Goal: Information Seeking & Learning: Learn about a topic

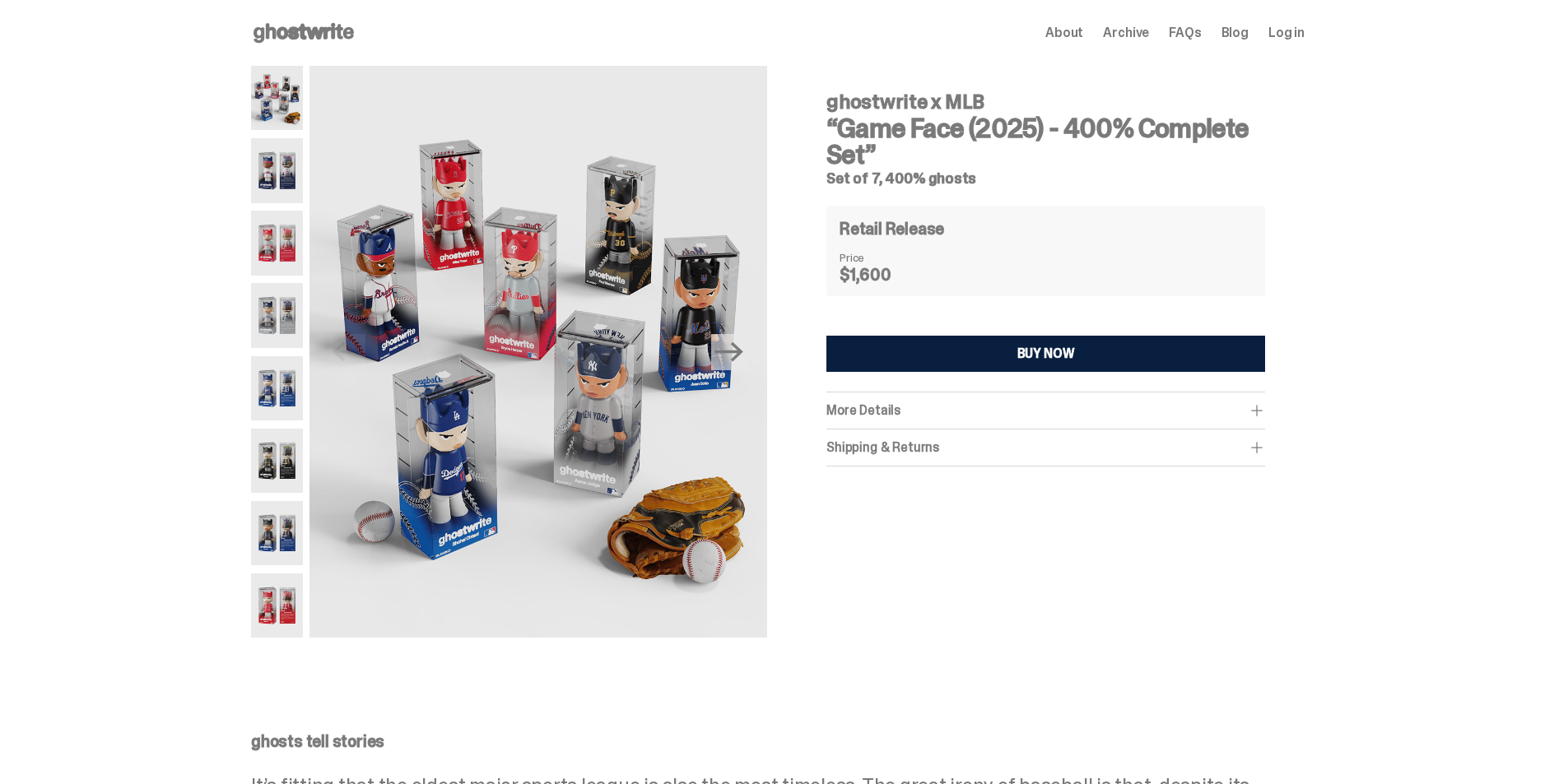
click at [290, 172] on img at bounding box center [277, 170] width 52 height 64
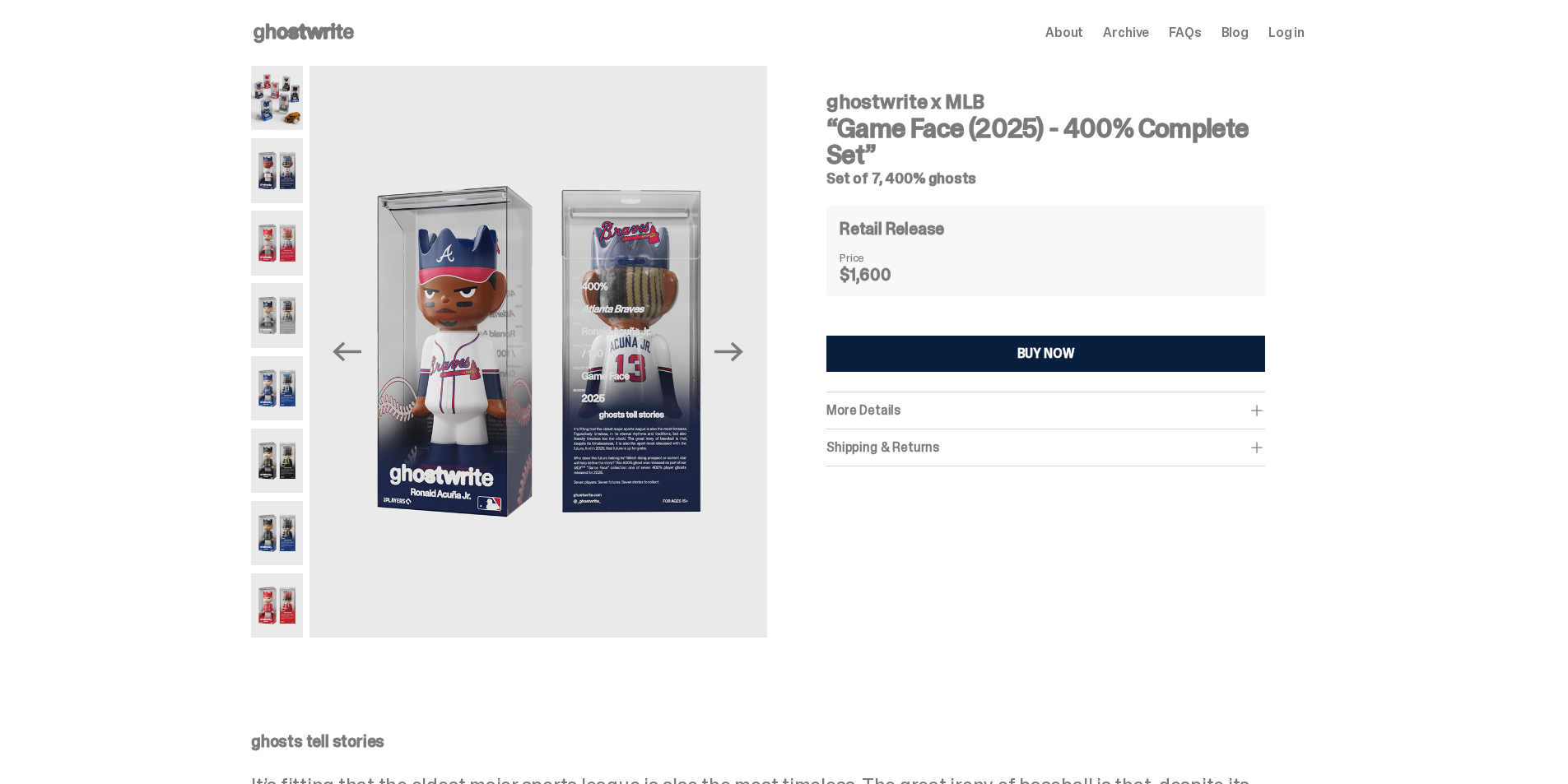
click at [279, 241] on img at bounding box center [277, 243] width 52 height 64
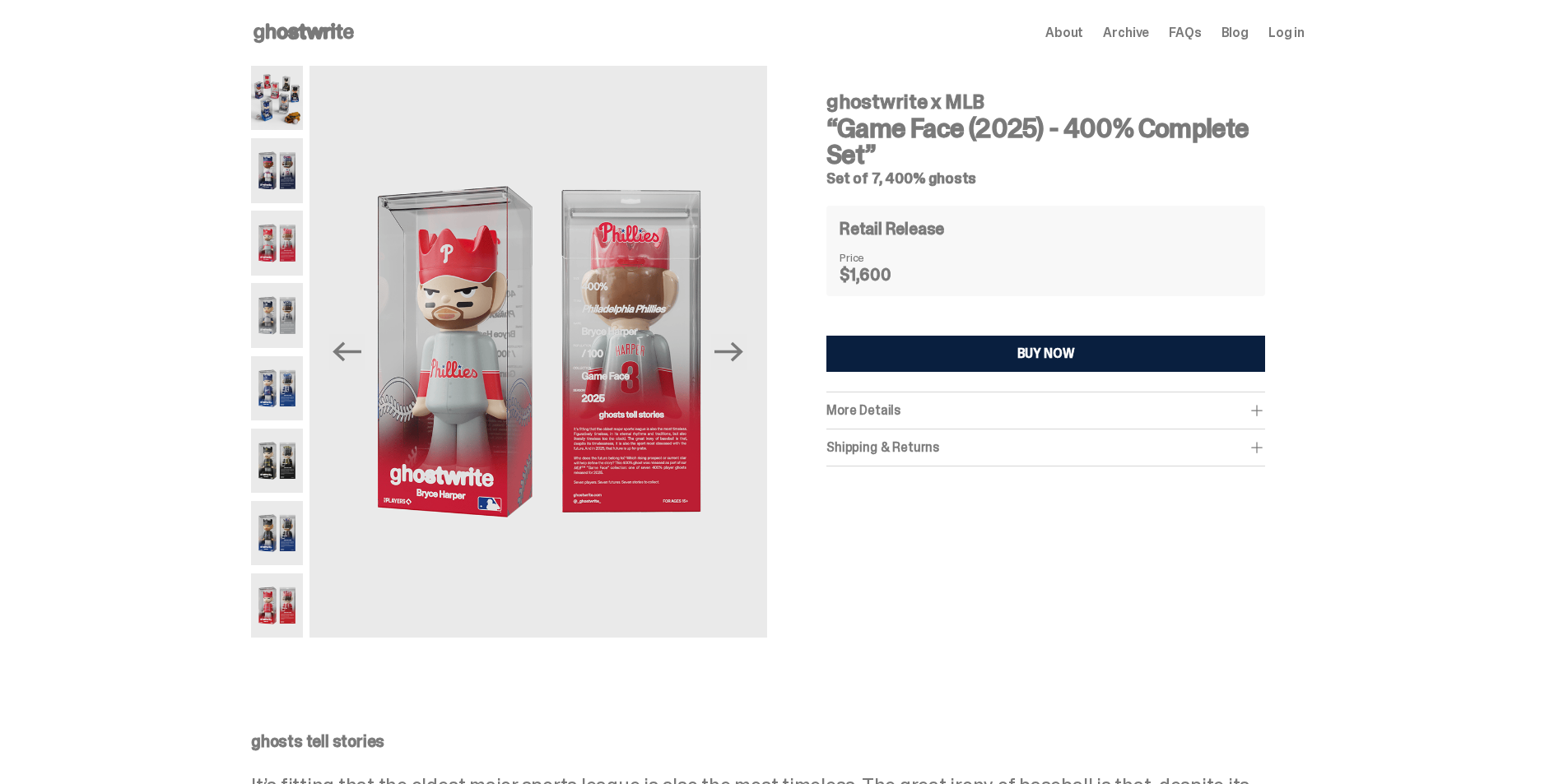
click at [276, 287] on img at bounding box center [277, 315] width 52 height 64
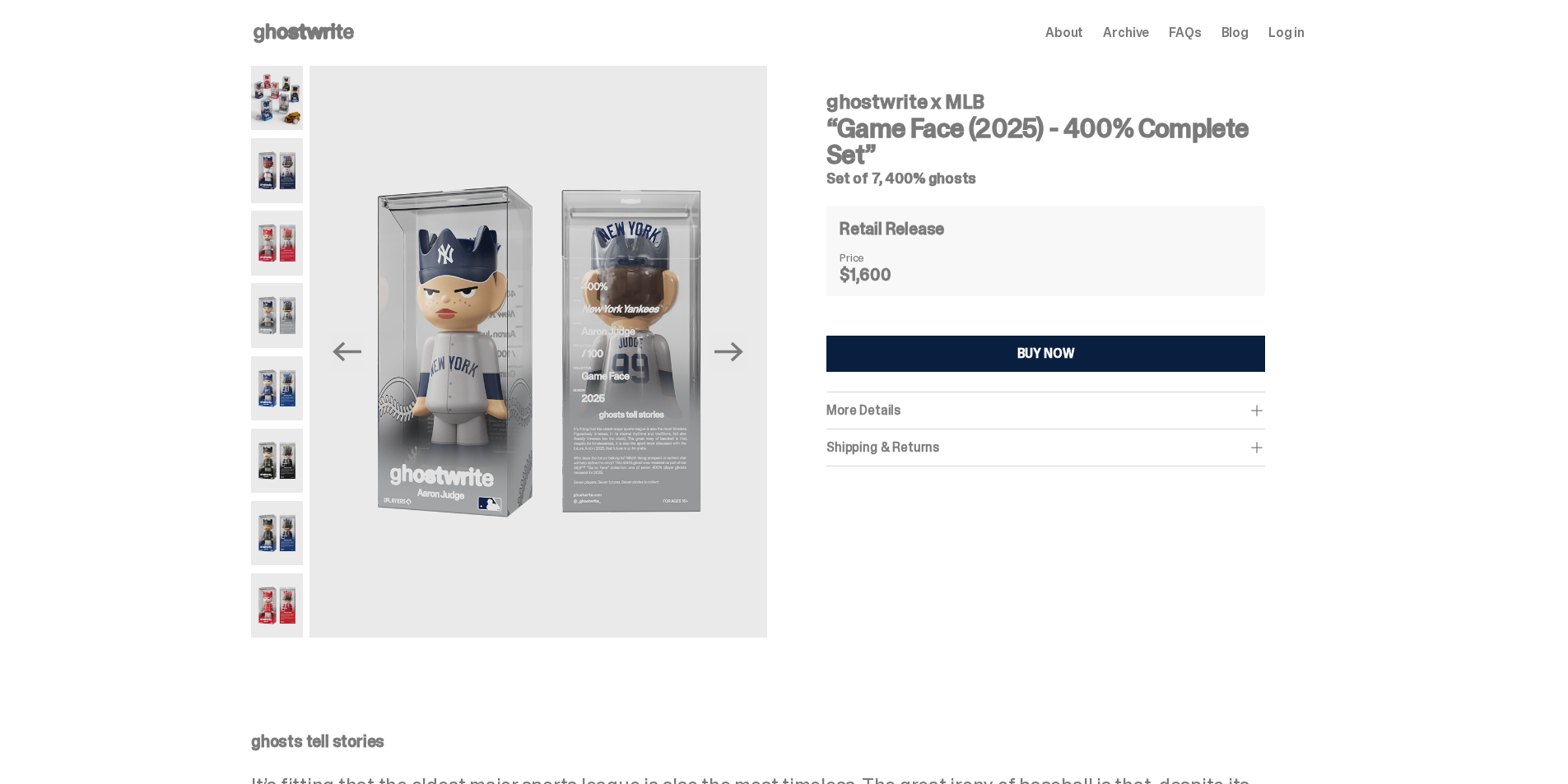
click at [277, 344] on img at bounding box center [277, 315] width 52 height 64
click at [282, 437] on img at bounding box center [277, 461] width 52 height 64
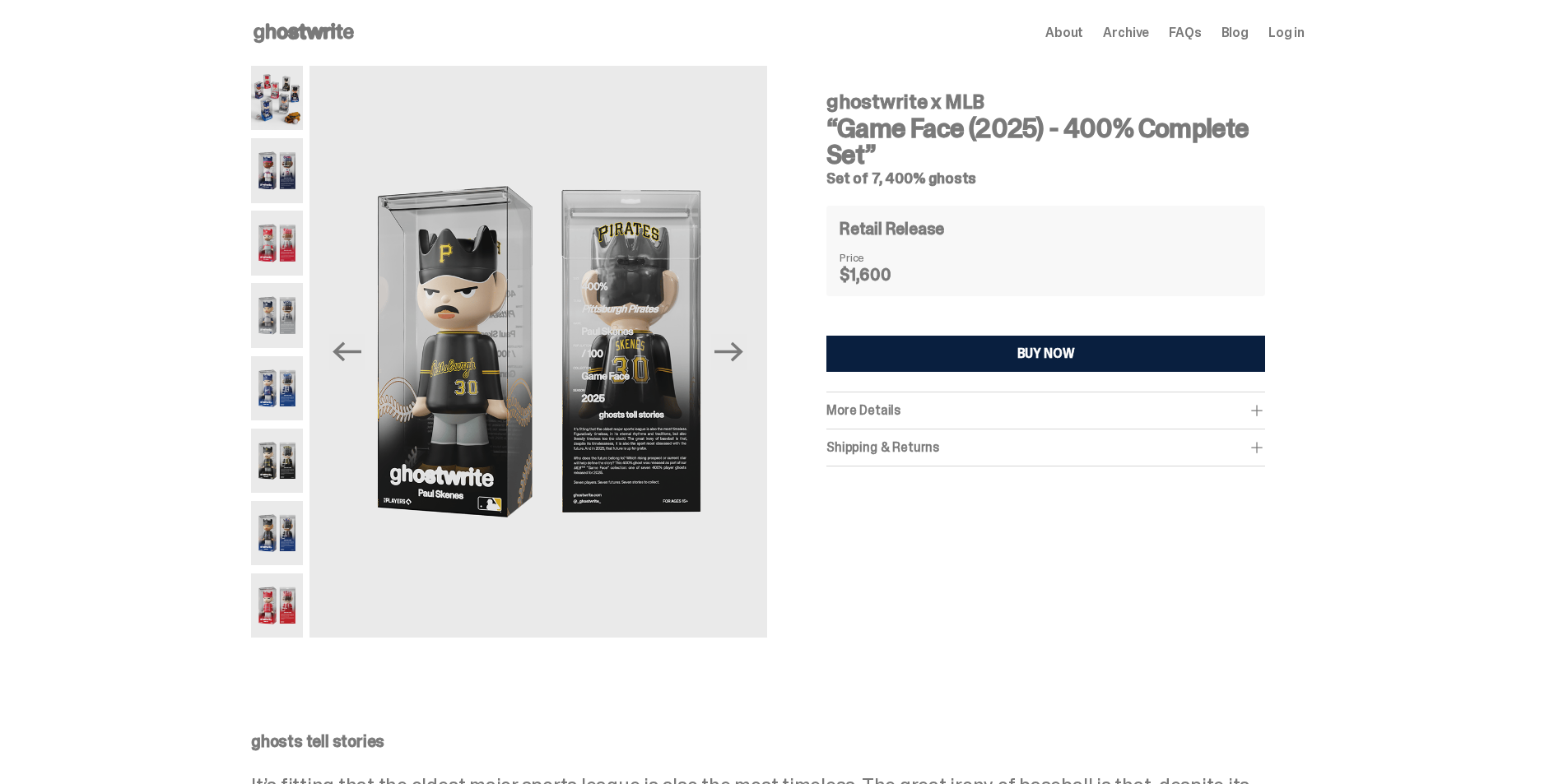
click at [283, 481] on img at bounding box center [277, 461] width 52 height 64
click at [276, 140] on img at bounding box center [277, 170] width 52 height 64
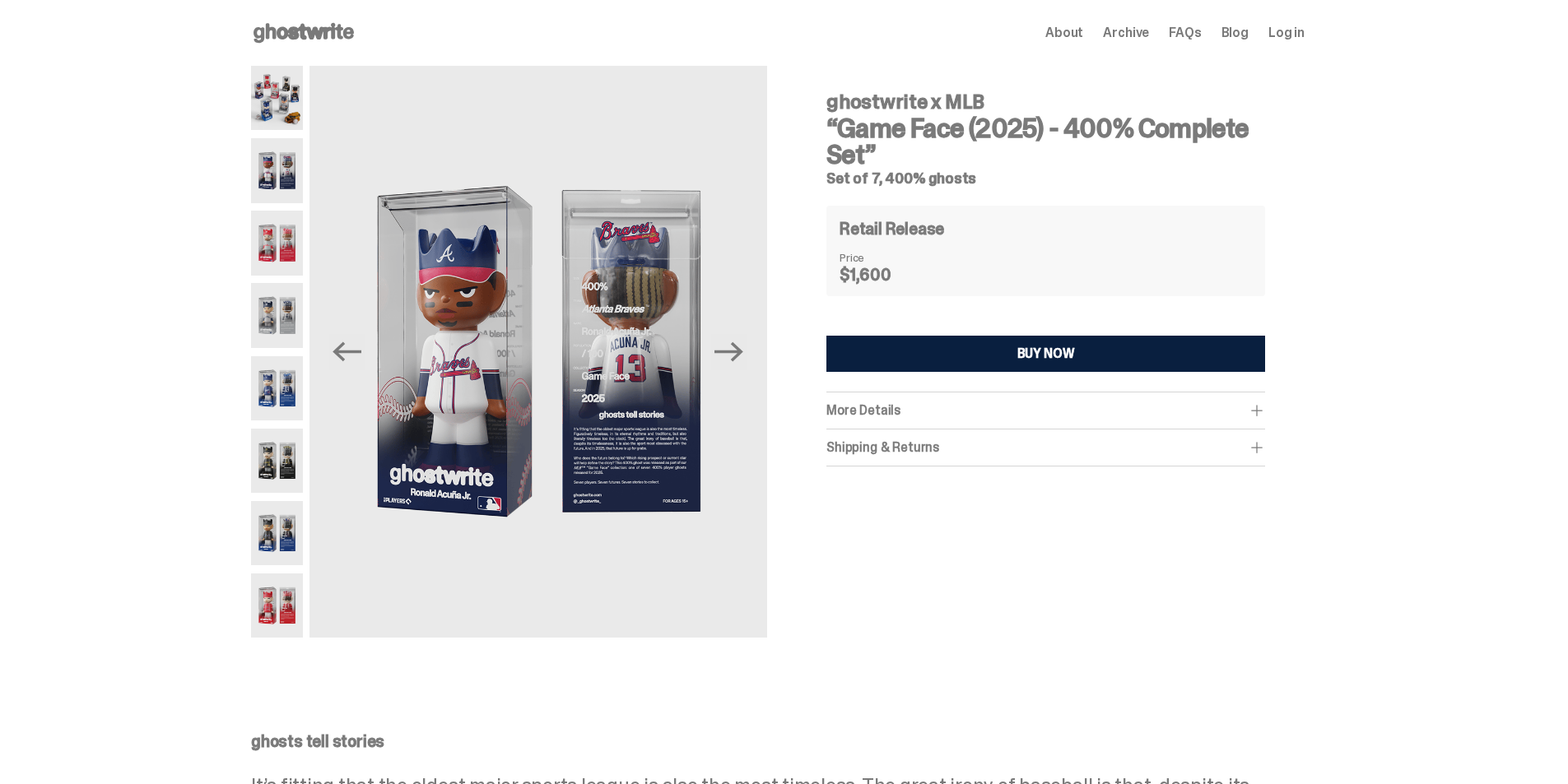
click at [272, 80] on img at bounding box center [277, 98] width 52 height 64
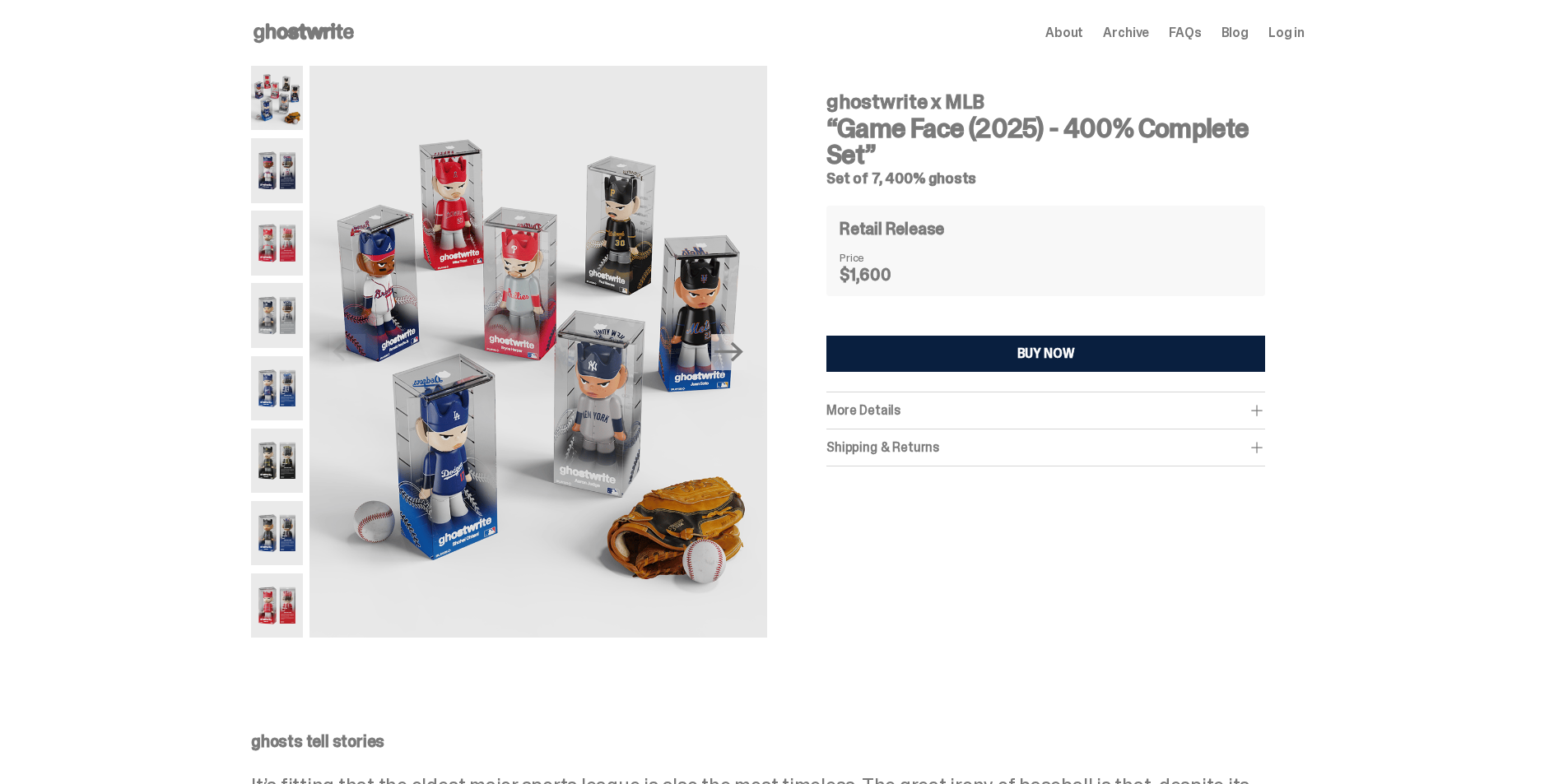
drag, startPoint x: 852, startPoint y: 99, endPoint x: 985, endPoint y: 89, distance: 133.4
click at [985, 89] on div "ghostwrite x MLB “Game Face (2025) - 400% Complete Set” Set of 7, 400% ghosts R…" at bounding box center [1045, 344] width 517 height 556
copy h4 "ghostwrite x MLB"
